Goal: Information Seeking & Learning: Learn about a topic

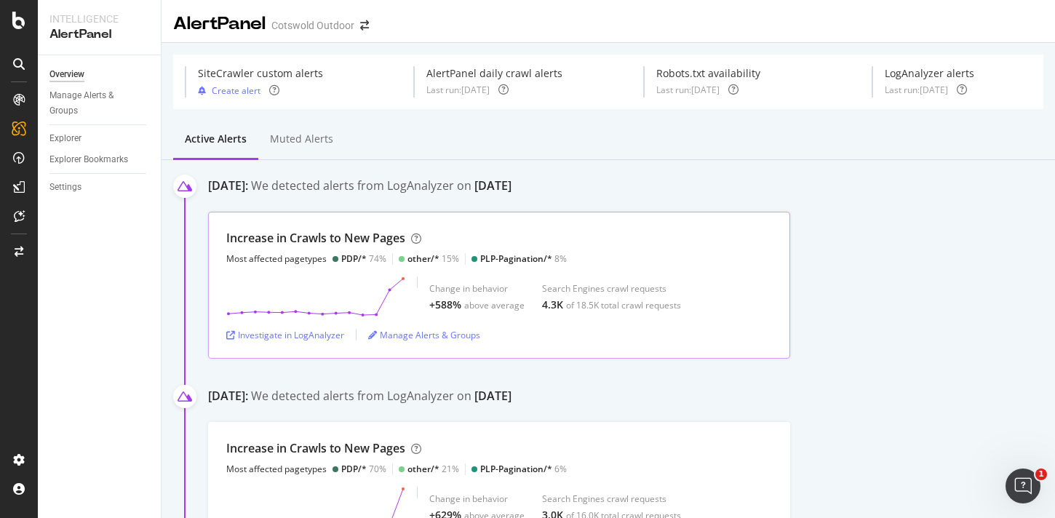
click at [453, 304] on div "+588%" at bounding box center [445, 305] width 32 height 15
click at [278, 343] on div "Investigate in LogAnalyzer" at bounding box center [285, 335] width 118 height 22
